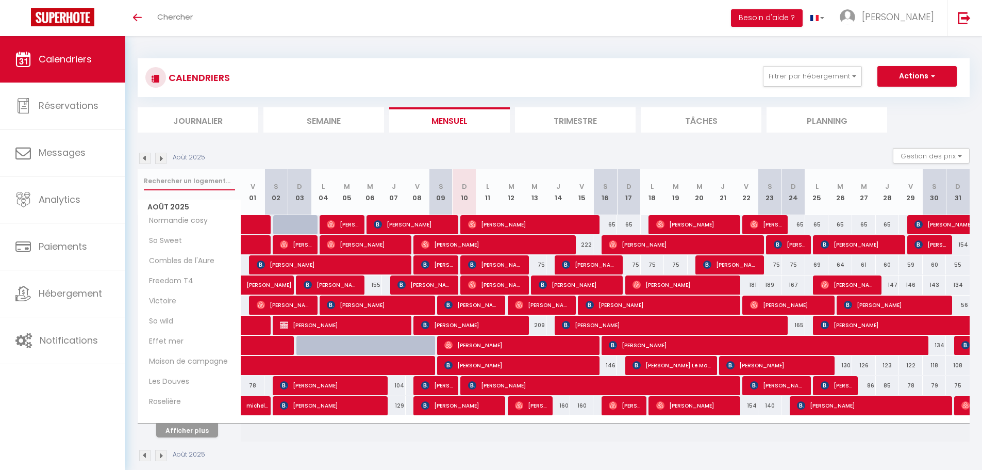
click at [205, 182] on input "text" at bounding box center [189, 181] width 91 height 19
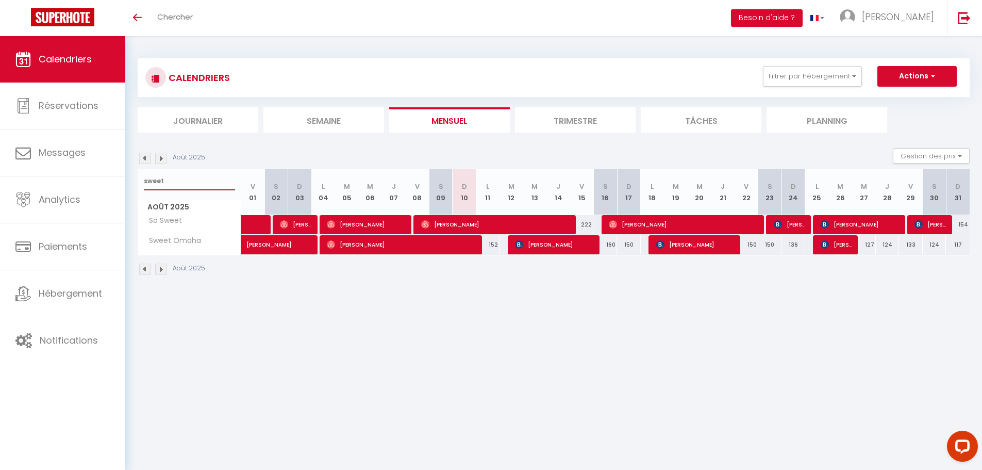
type input "sweet"
click at [458, 247] on span "[PERSON_NAME]" at bounding box center [402, 245] width 150 height 20
select select "OK"
select select "0"
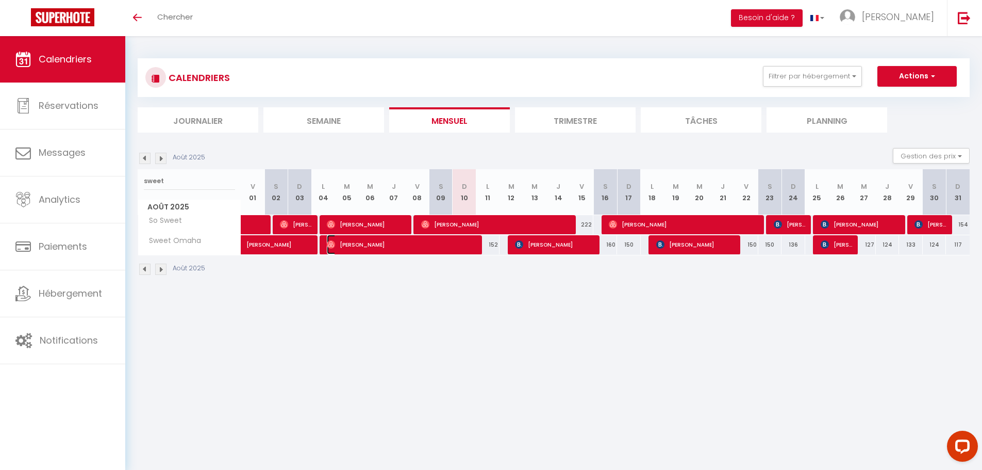
select select "0"
select select "1"
select select
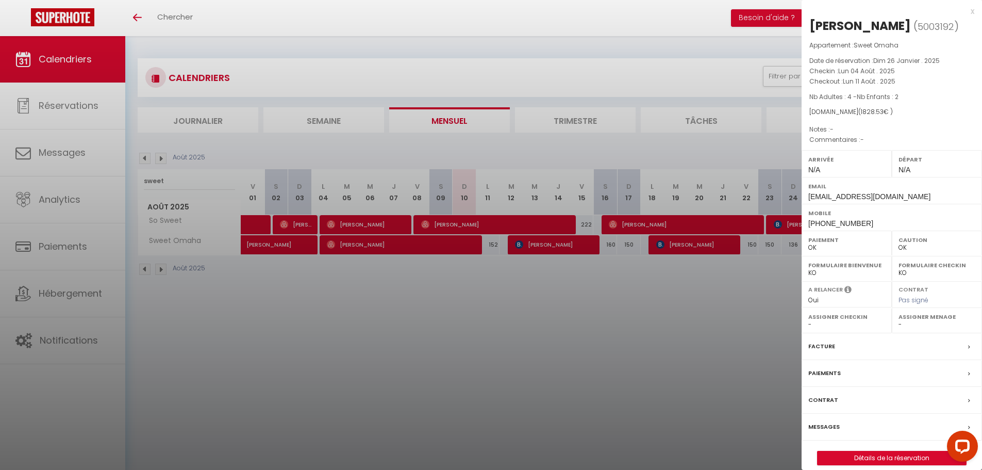
click at [827, 426] on label "Messages" at bounding box center [824, 426] width 31 height 11
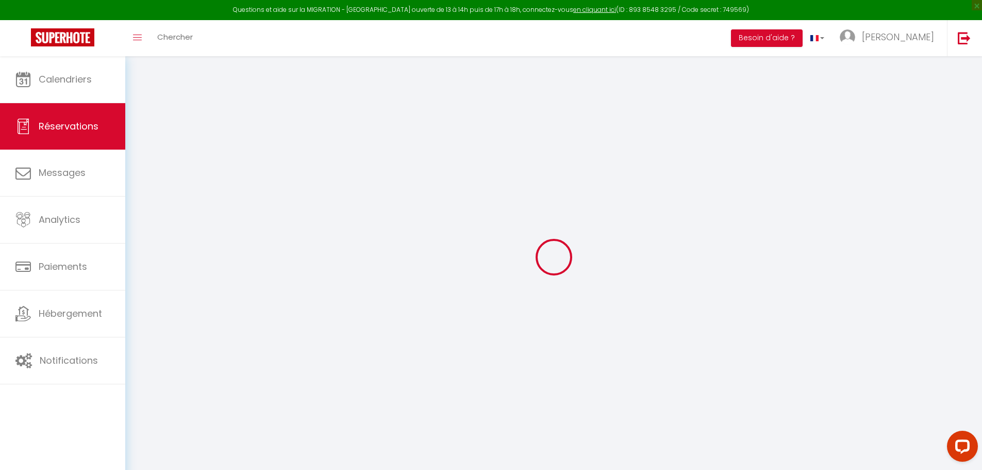
type input "Flora"
type input "[PERSON_NAME]"
type input "[EMAIL_ADDRESS][DOMAIN_NAME]"
type input "[PHONE_NUMBER]"
select select "GB"
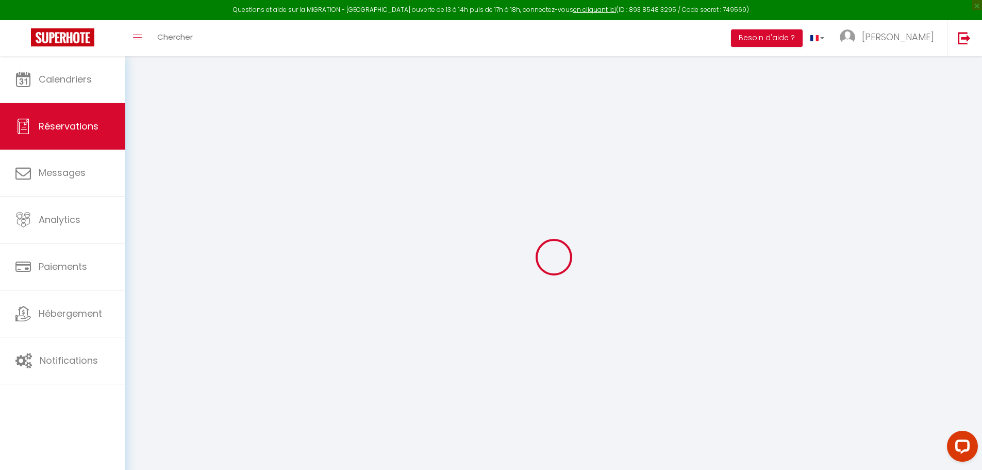
type input "319.05"
select select "56688"
select select "1"
select select
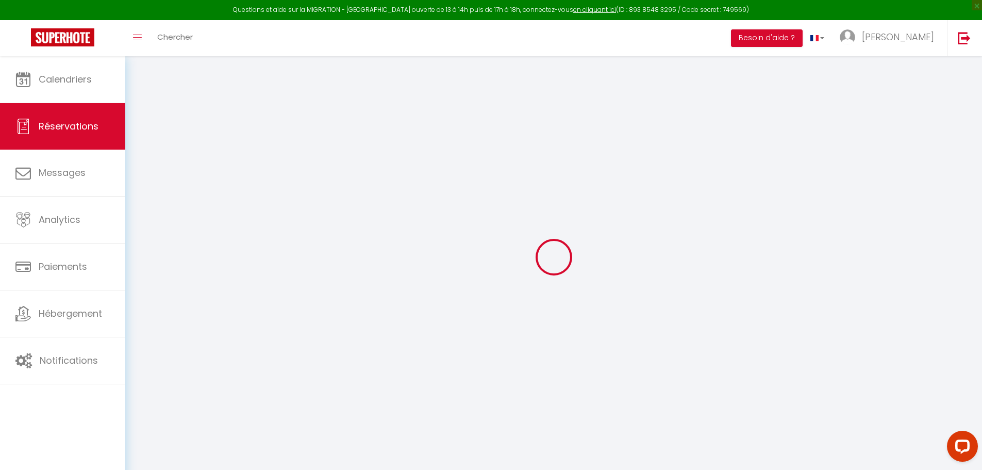
type input "4"
type input "2"
select select "12"
select select
type input "1682.45"
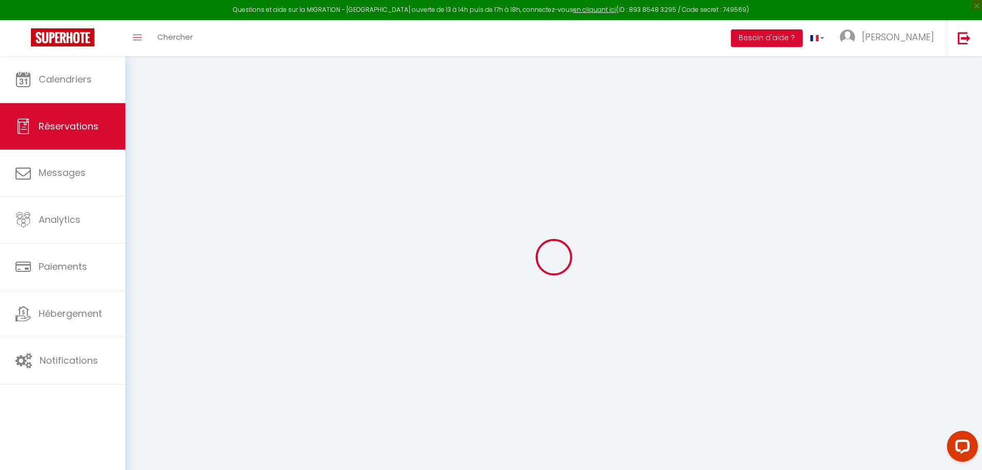
checkbox input "false"
type input "0"
select select "1"
type input "90"
type input "0"
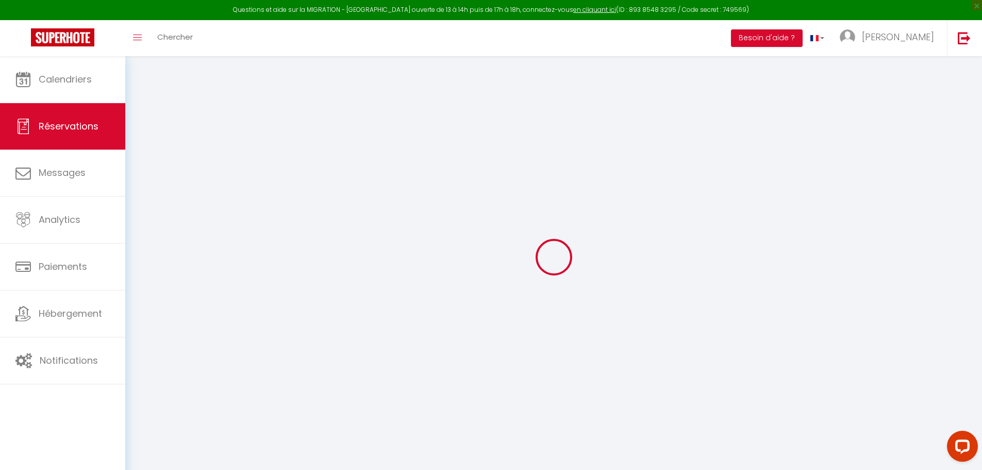
type input "0"
select select
select select "15"
checkbox input "false"
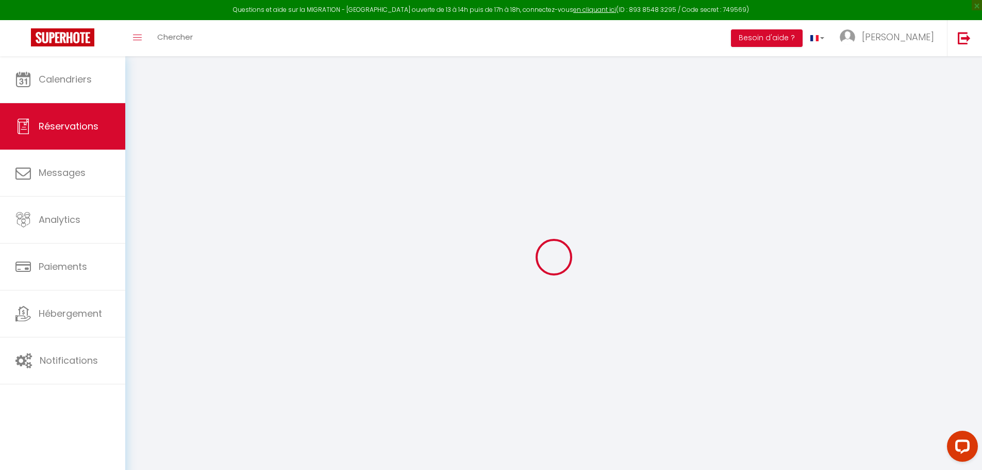
select select
checkbox input "false"
select select
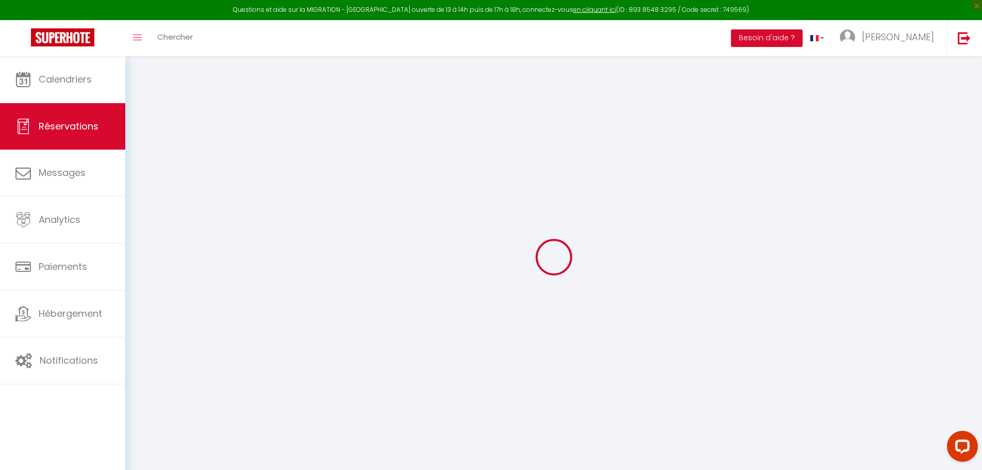
checkbox input "false"
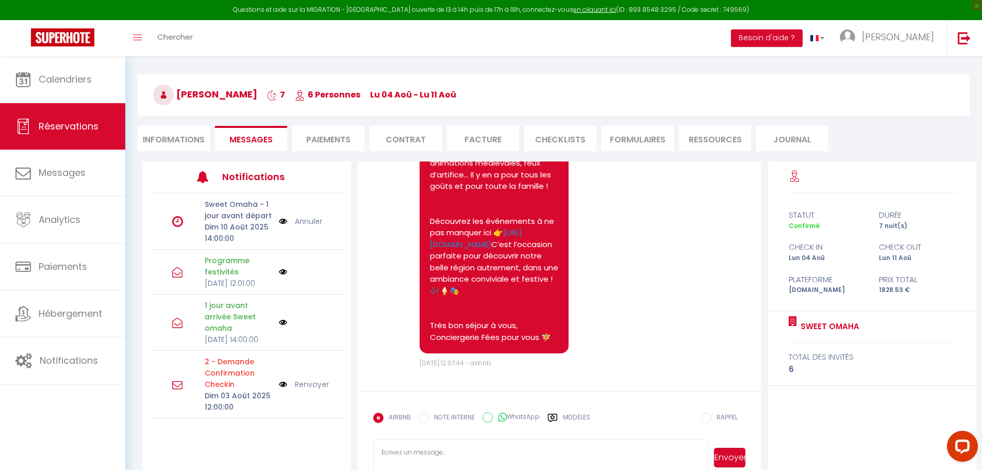
scroll to position [56, 0]
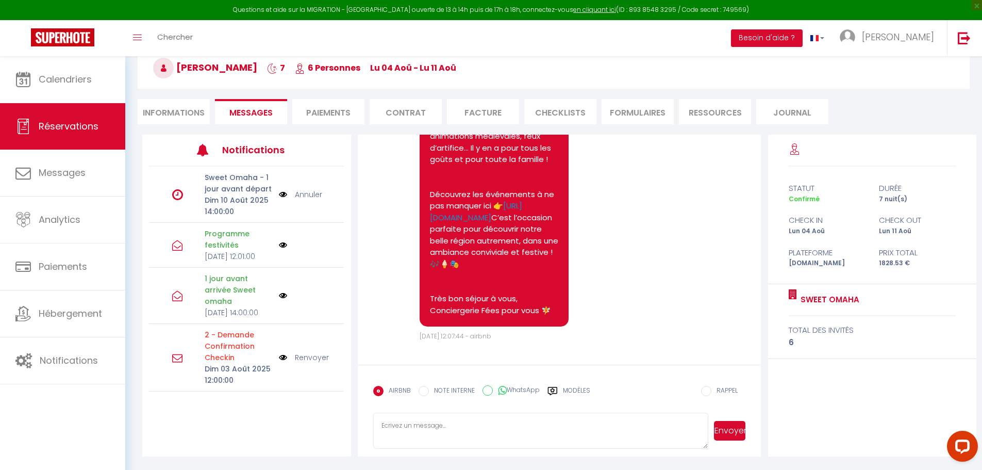
click at [524, 420] on textarea at bounding box center [541, 431] width 336 height 36
click at [519, 423] on textarea "Bonjour, [DATE] matin à lieu le ramssage de spoubelles" at bounding box center [541, 431] width 336 height 36
click at [598, 425] on textarea "Bonjour, [DATE] matin à lieu le ramassage des poubelles" at bounding box center [541, 431] width 336 height 36
click at [668, 426] on textarea "Bonjour, [DATE] matin à lieu le ramassage des poubelles, pouvez vous les mettre…" at bounding box center [541, 431] width 336 height 36
click at [380, 437] on textarea "Bonjour, [DATE] matin à lieu le ramassage des poubelles, pouvez vous les mettre…" at bounding box center [541, 431] width 336 height 36
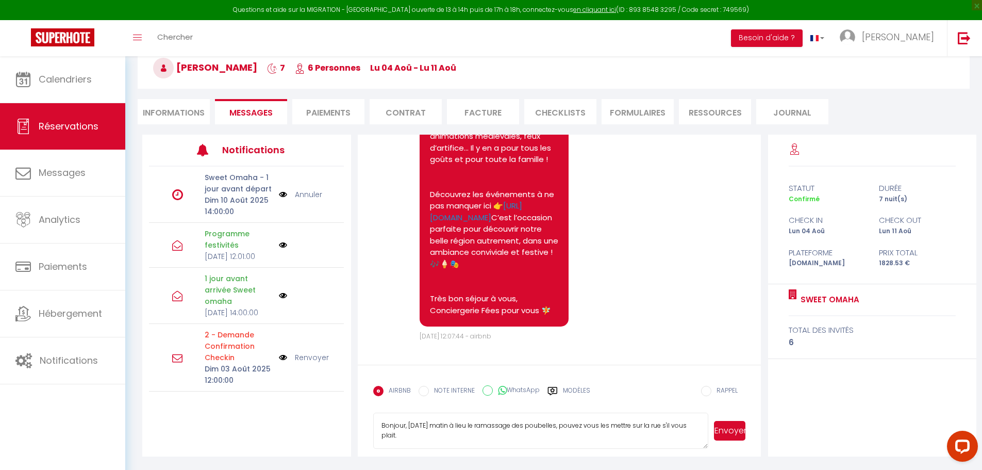
click at [514, 438] on textarea "Bonjour, [DATE] matin à lieu le ramassage des poubelles, pouvez vous les mettre…" at bounding box center [541, 431] width 336 height 36
type textarea "Bonjour, [DATE] matin à lieu le ramassage des poubelles, pouvez vous les mettre…"
select select
type textarea "Bonjour, [DATE] matin à lieu le ramassage des poubelles, pouvez vous les mettre…"
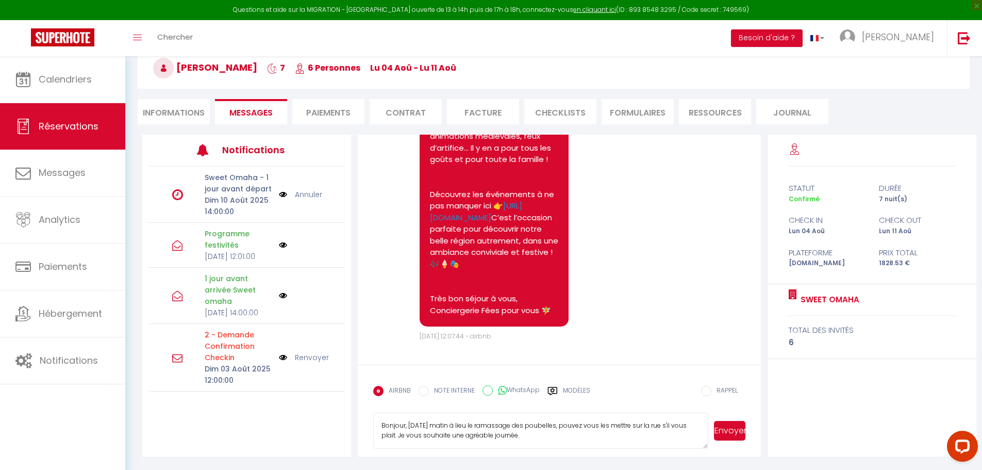
drag, startPoint x: 730, startPoint y: 433, endPoint x: 724, endPoint y: 429, distance: 7.3
click at [729, 433] on button "Envoyer" at bounding box center [729, 431] width 31 height 20
select select
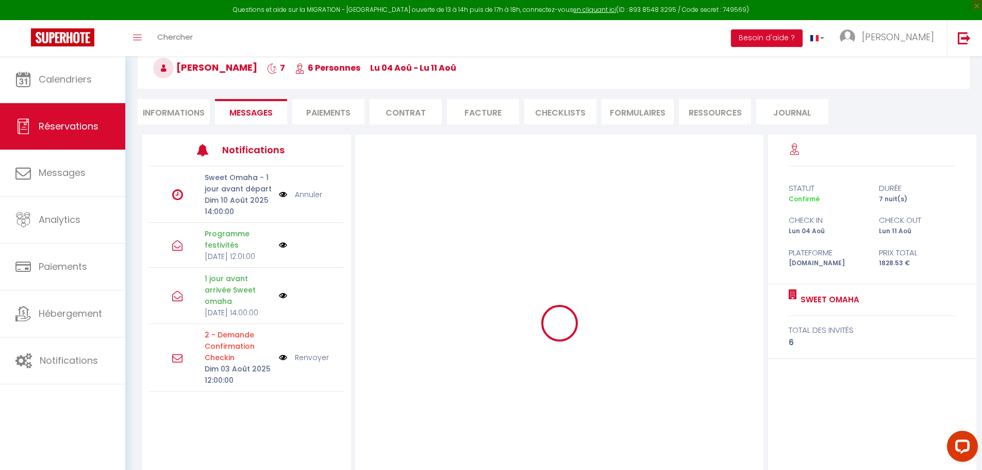
click at [156, 116] on li "Informations" at bounding box center [174, 111] width 72 height 25
select select
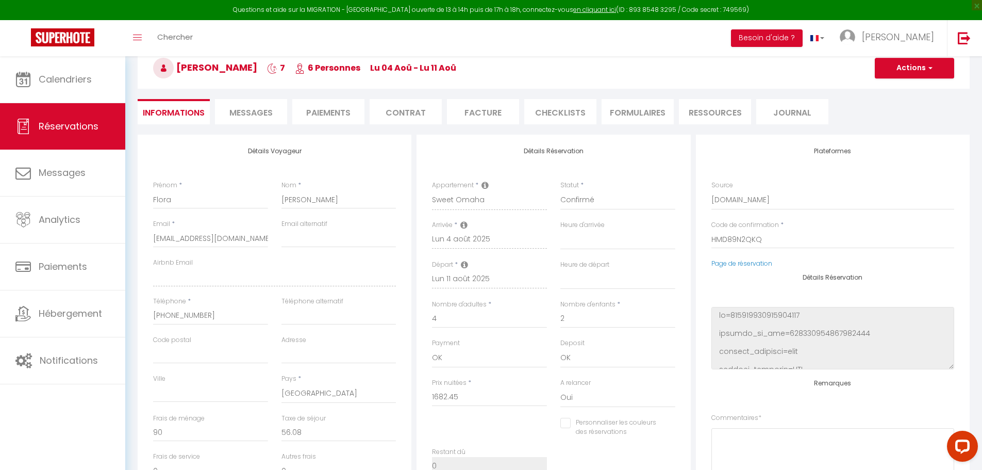
select select
checkbox input "false"
select select
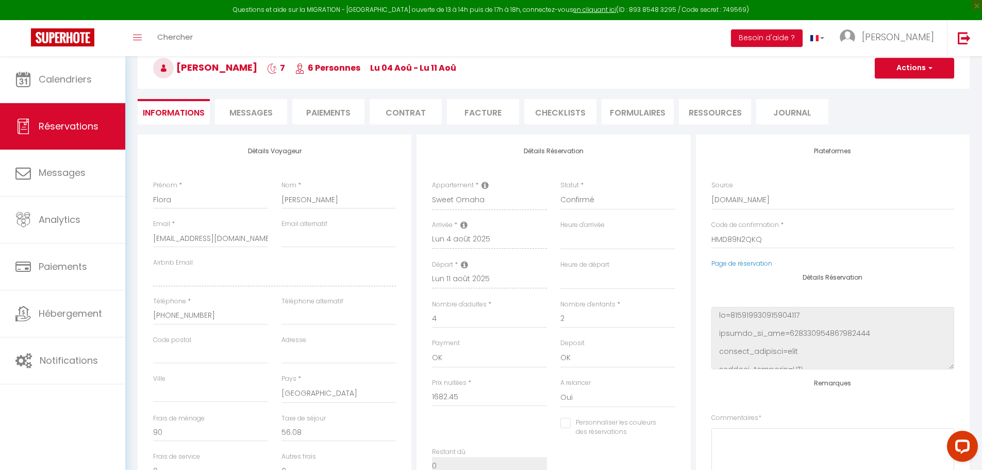
checkbox input "false"
select select
checkbox input "false"
select select
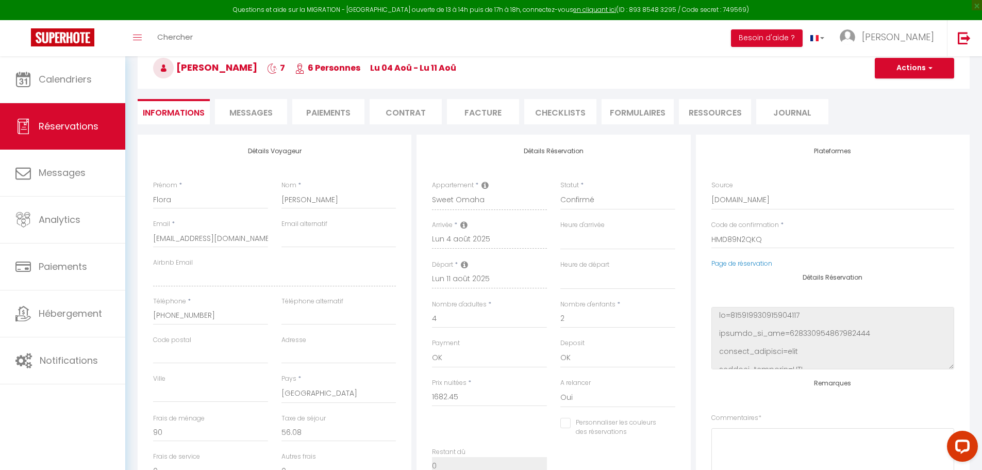
select select
checkbox input "false"
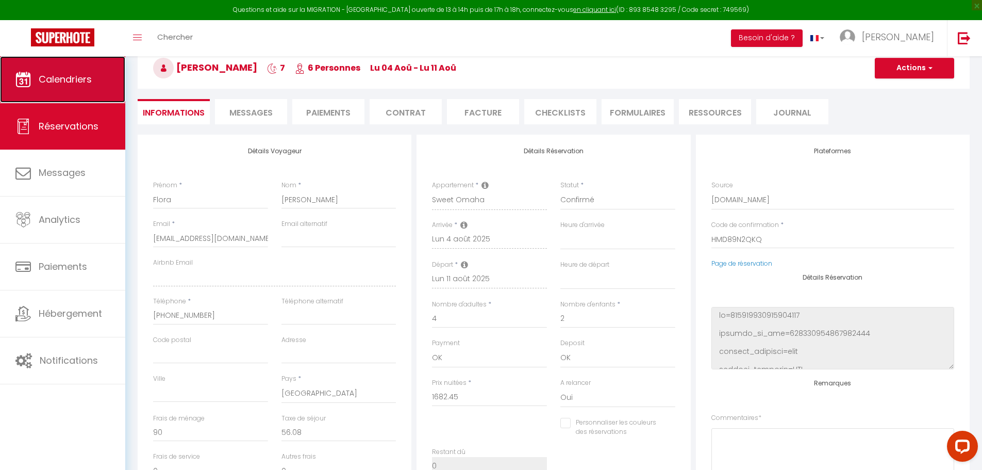
click at [81, 79] on span "Calendriers" at bounding box center [65, 79] width 53 height 13
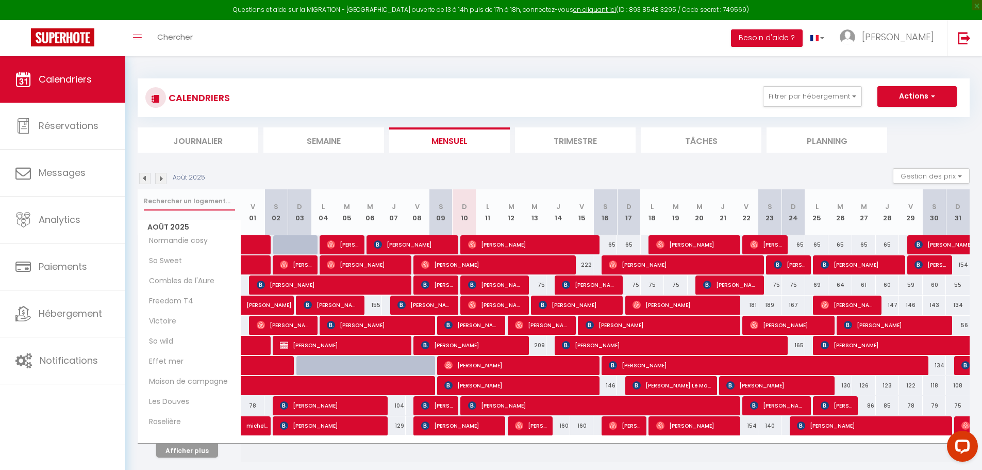
click at [211, 198] on input "text" at bounding box center [189, 201] width 91 height 19
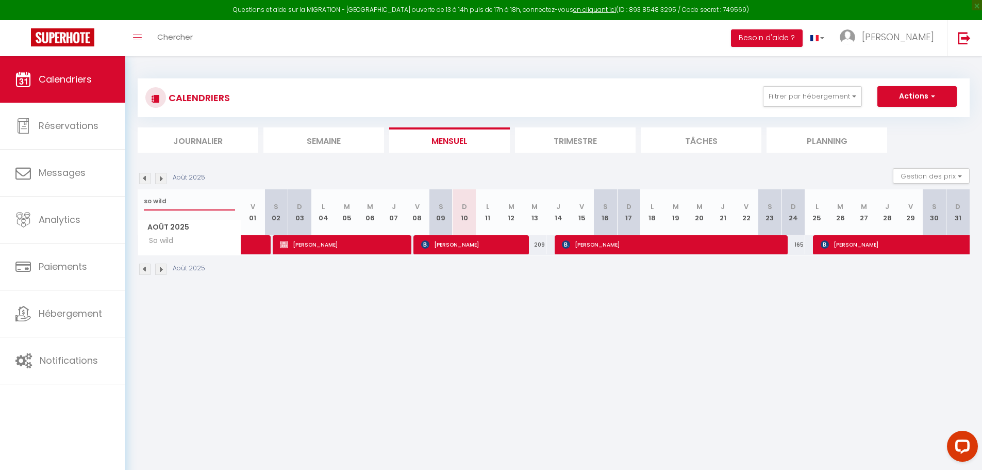
type input "so wild"
click at [460, 246] on span "[PERSON_NAME]" at bounding box center [472, 245] width 103 height 20
select select "OK"
select select "KO"
select select "0"
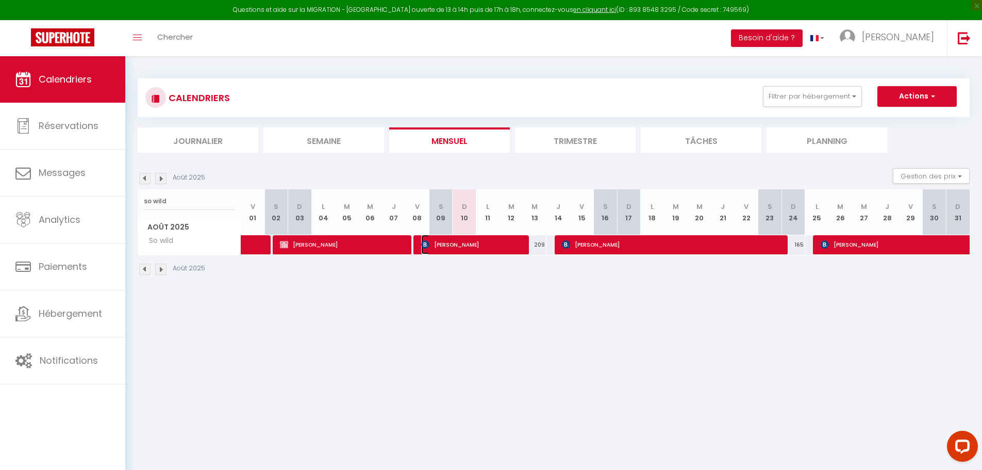
select select "0"
select select "1"
select select
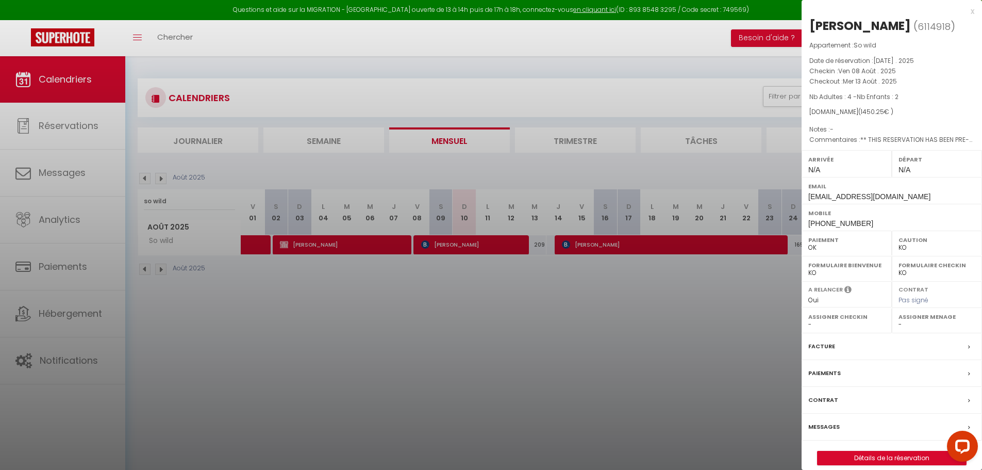
click at [833, 428] on label "Messages" at bounding box center [824, 426] width 31 height 11
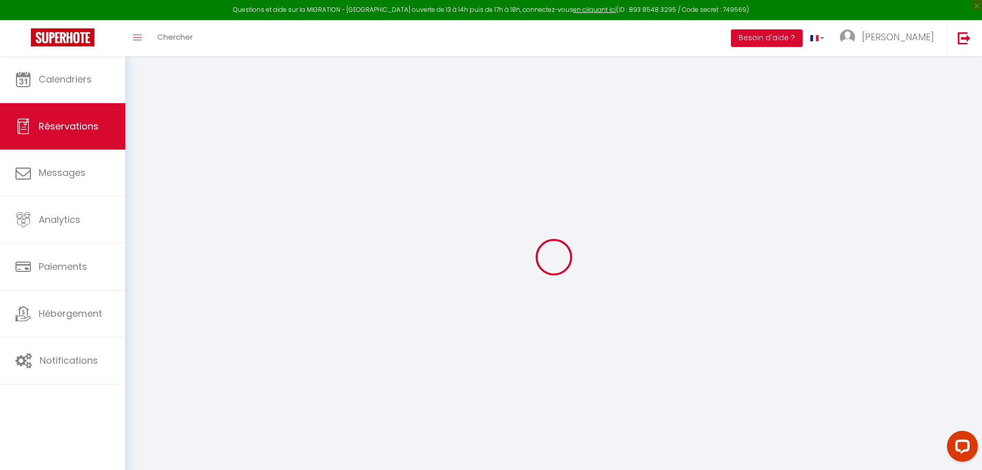
select select
checkbox input "false"
select select
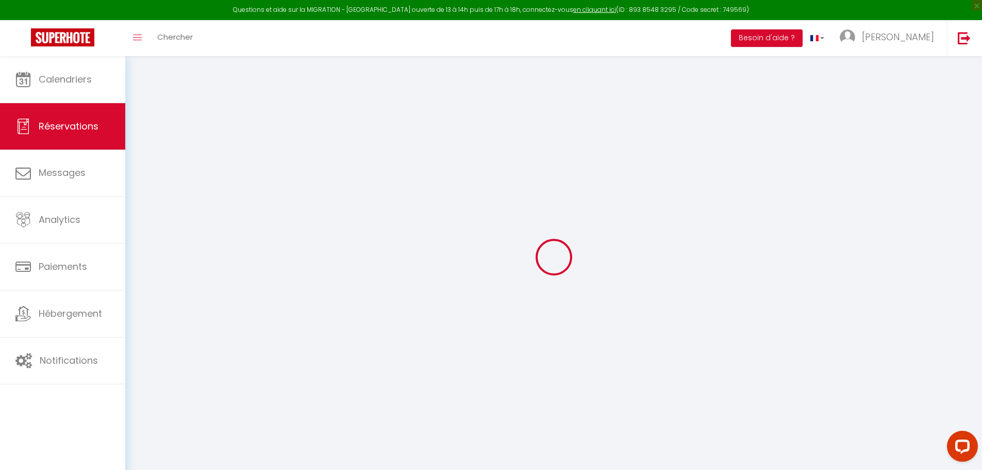
checkbox input "false"
type textarea "** THIS RESERVATION HAS BEEN PRE-PAID ** Approximate time of arrival: between 1…"
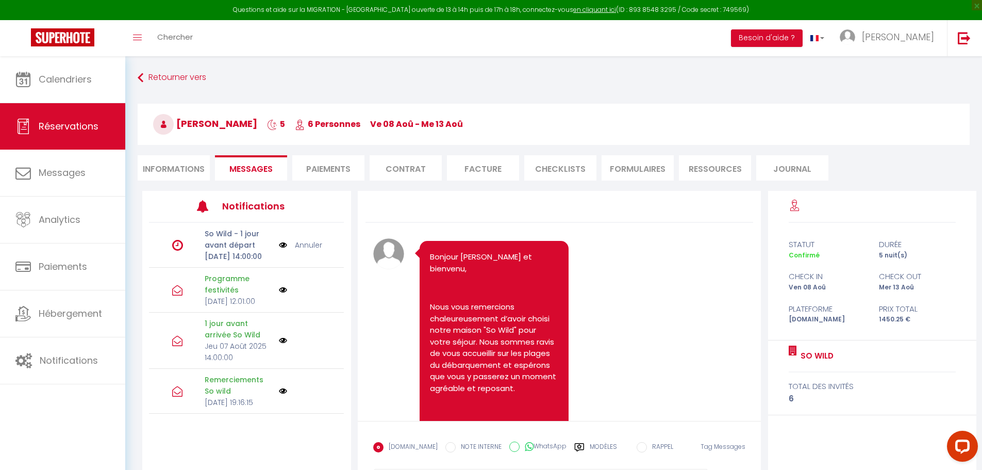
scroll to position [3061, 0]
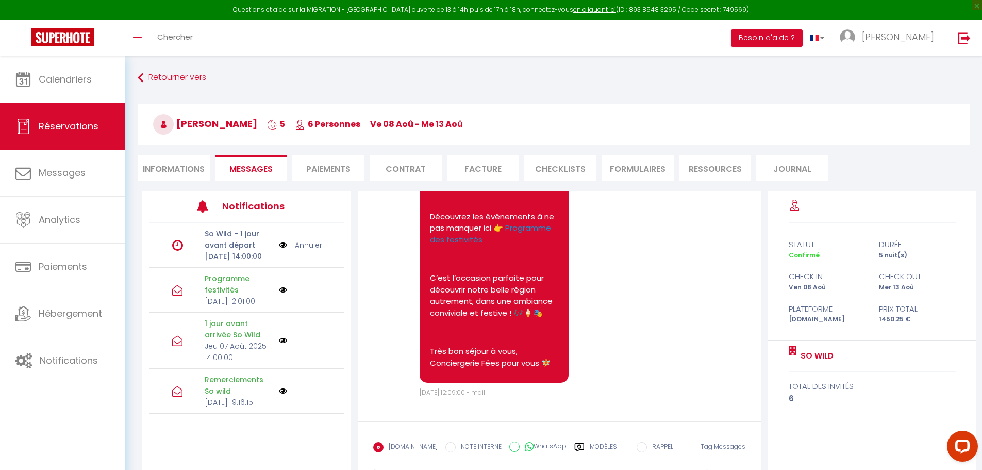
click at [261, 169] on span "Messages" at bounding box center [250, 169] width 43 height 12
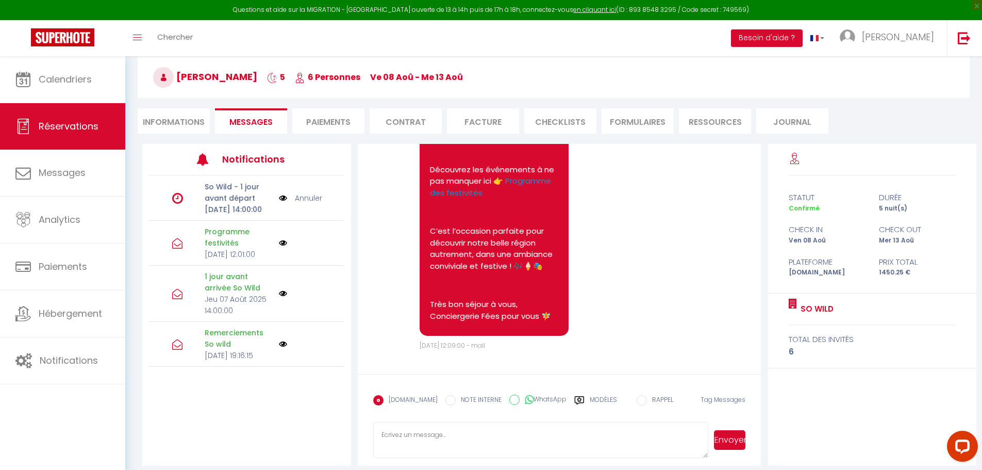
scroll to position [56, 0]
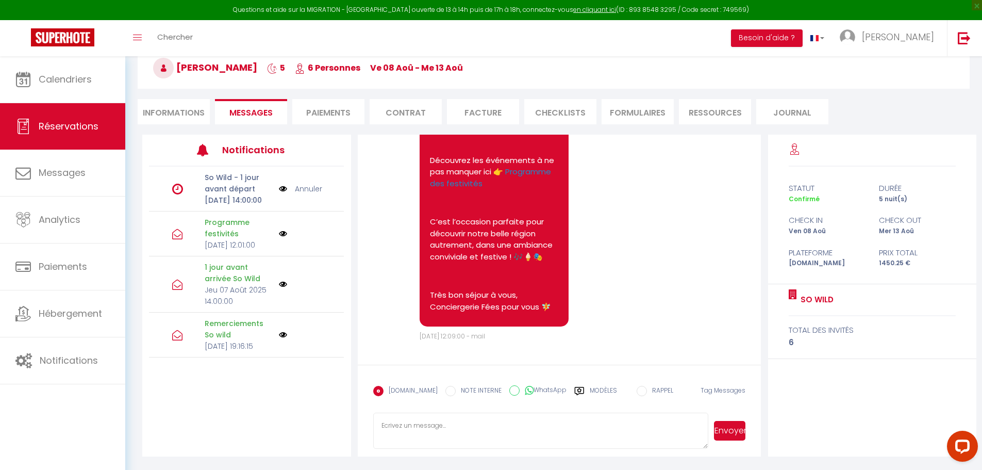
click at [490, 424] on textarea at bounding box center [541, 431] width 336 height 36
click at [539, 428] on textarea "Bonjour, J'espère que votre séjour se passe bien. POuvez vous mettre les poubel…" at bounding box center [541, 431] width 336 height 36
click at [635, 425] on textarea "Bonjour, J'espère que votre séjour se passe bien. Pouvez vous mettre les poubel…" at bounding box center [541, 431] width 336 height 36
drag, startPoint x: 663, startPoint y: 439, endPoint x: 373, endPoint y: 425, distance: 290.2
click at [373, 425] on textarea "Bonjour, J'espère que votre séjour se passe bien. Pouvez vous mettre les poubel…" at bounding box center [541, 431] width 336 height 36
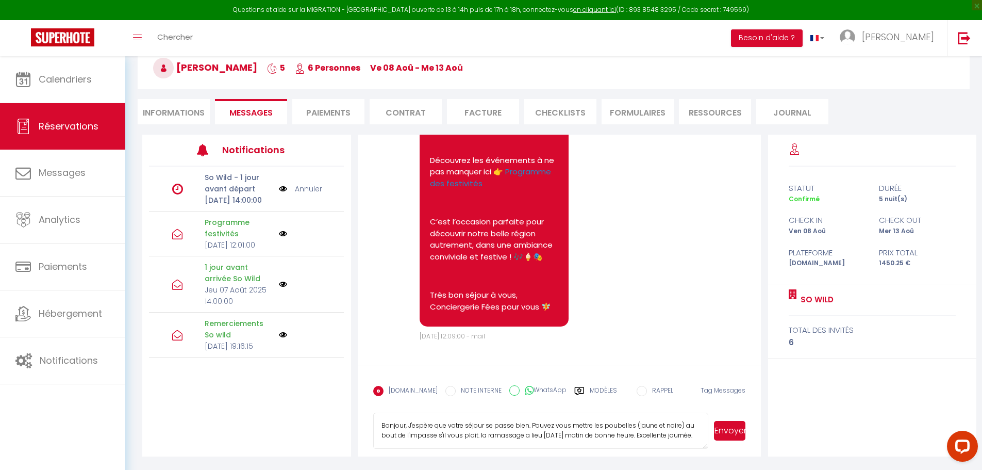
type textarea "Bonjour, J'espère que votre séjour se passe bien. Pouvez vous mettre les poubel…"
click at [738, 434] on button "Envoyer" at bounding box center [729, 431] width 31 height 20
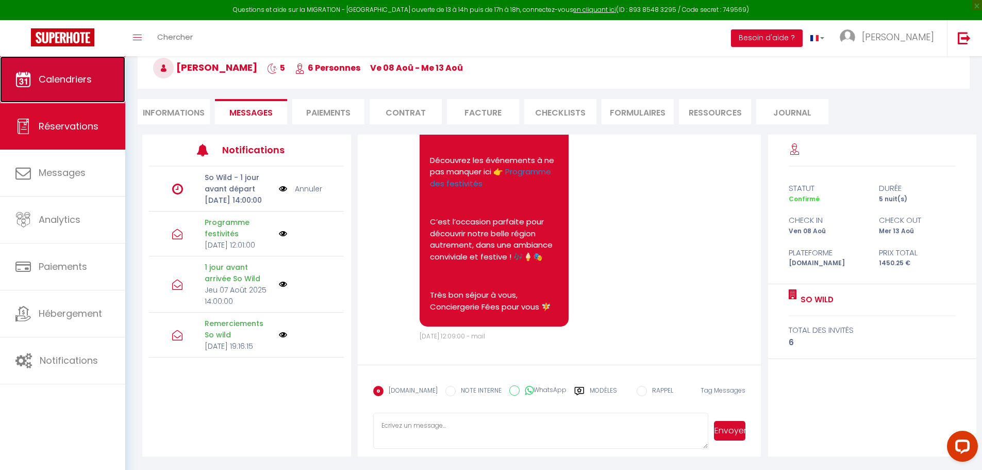
click at [80, 75] on span "Calendriers" at bounding box center [65, 79] width 53 height 13
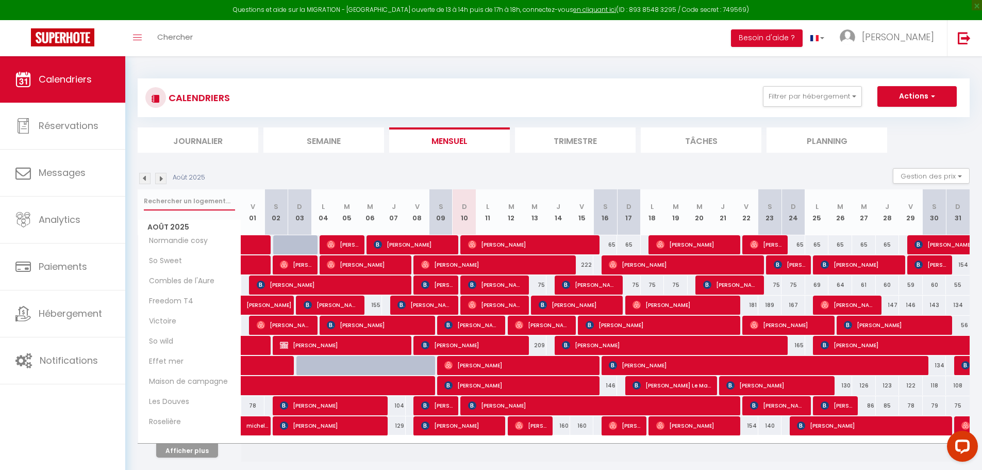
click at [208, 201] on input "text" at bounding box center [189, 201] width 91 height 19
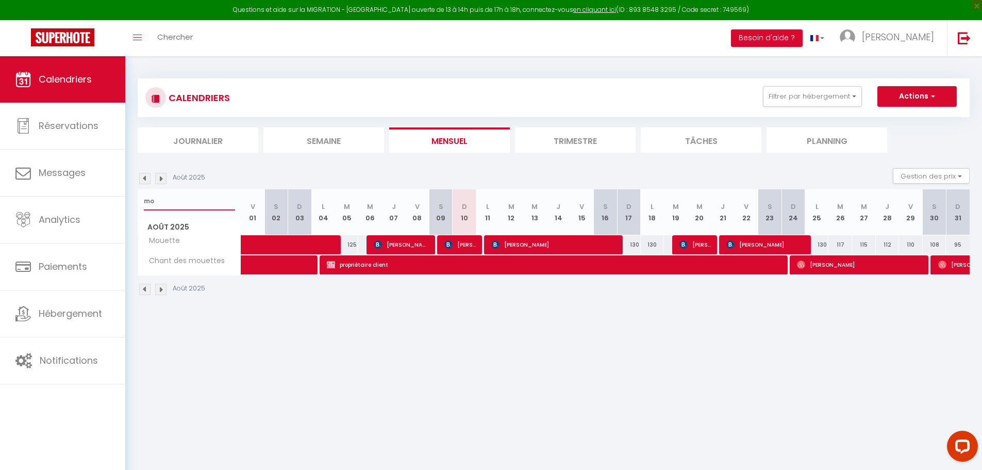
type input "m"
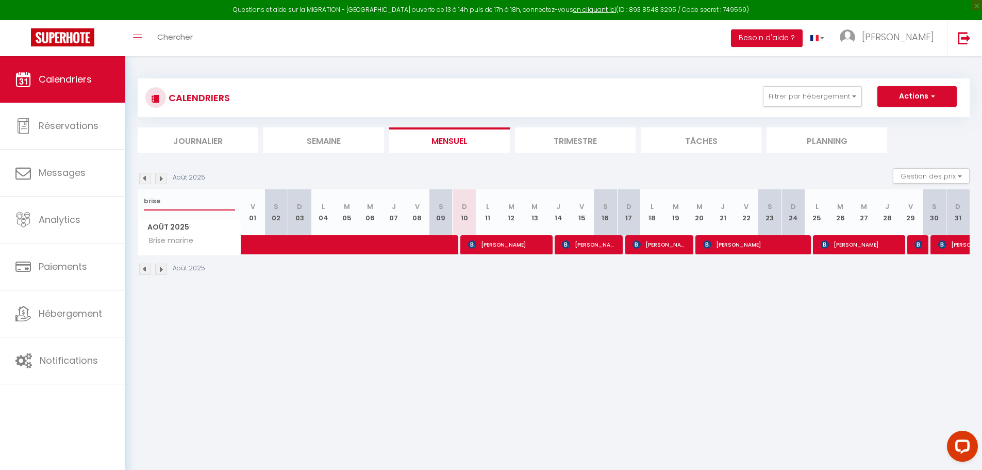
type input "brise"
